Goal: Check status: Check status

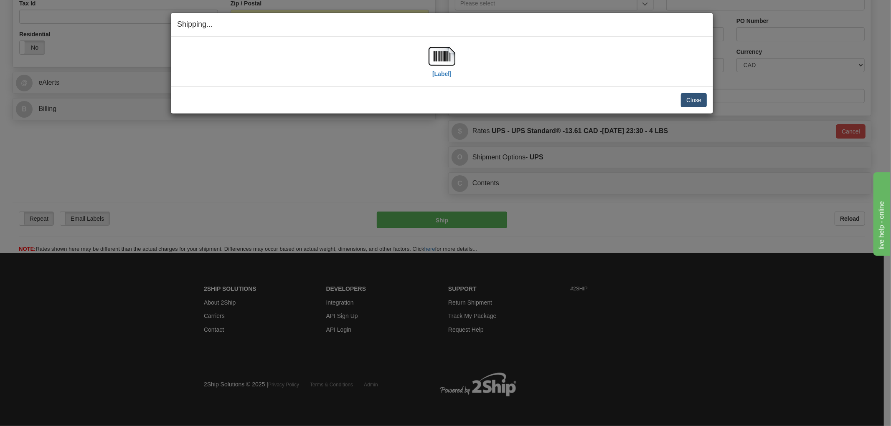
scroll to position [277, 0]
click at [694, 101] on button "Close" at bounding box center [694, 100] width 26 height 14
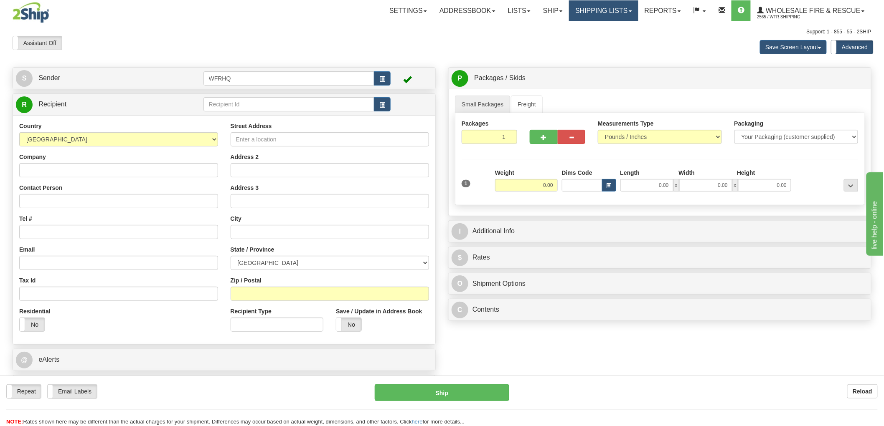
click at [611, 9] on link "Shipping lists" at bounding box center [603, 10] width 69 height 21
click at [592, 38] on span "Search Shipment History" at bounding box center [597, 40] width 65 height 7
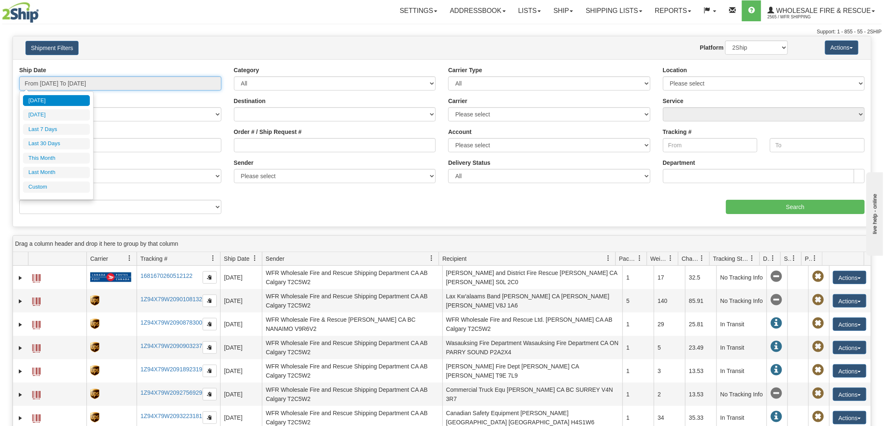
click at [190, 84] on input "From [DATE] To [DATE]" at bounding box center [120, 83] width 202 height 14
click at [66, 128] on li "Last 7 Days" at bounding box center [56, 129] width 67 height 11
type input "From [DATE] To [DATE]"
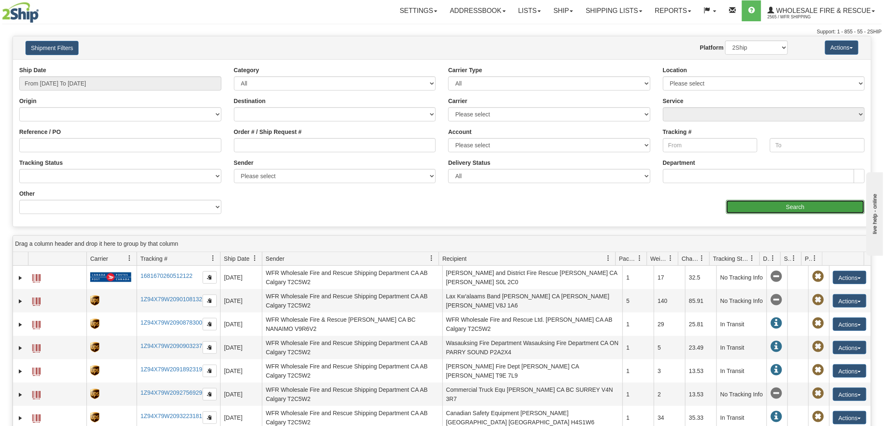
click at [801, 210] on input "Search" at bounding box center [795, 207] width 139 height 14
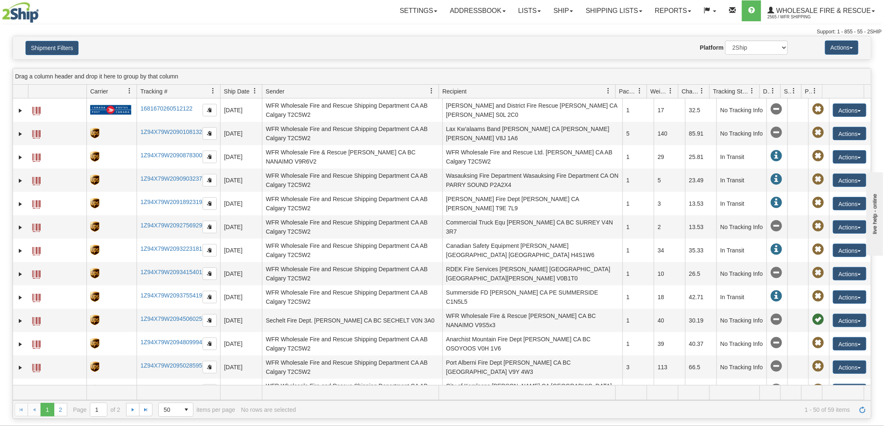
click at [466, 90] on span "Recipient" at bounding box center [454, 91] width 24 height 8
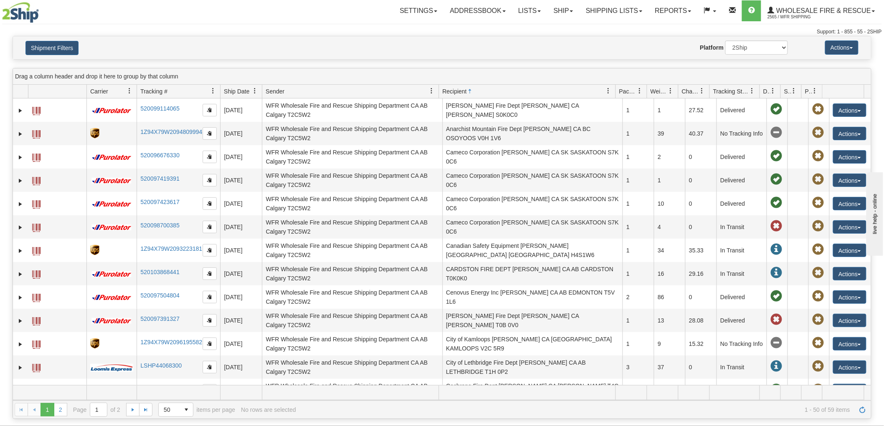
click at [53, 40] on div "Shipment Filters Website Agent Nothing selected Client User Platform 2Ship Impo…" at bounding box center [442, 47] width 858 height 23
click at [56, 44] on button "Shipment Filters" at bounding box center [51, 48] width 53 height 14
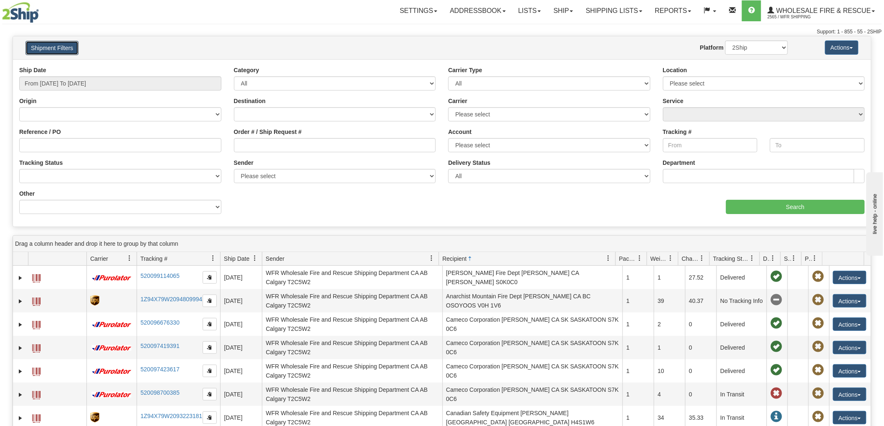
click at [244, 259] on span "Ship Date" at bounding box center [236, 259] width 25 height 8
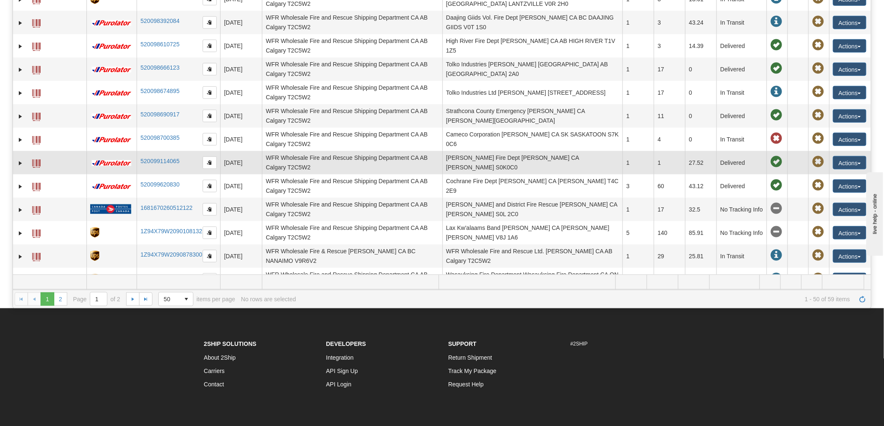
scroll to position [696, 0]
